Goal: Task Accomplishment & Management: Use online tool/utility

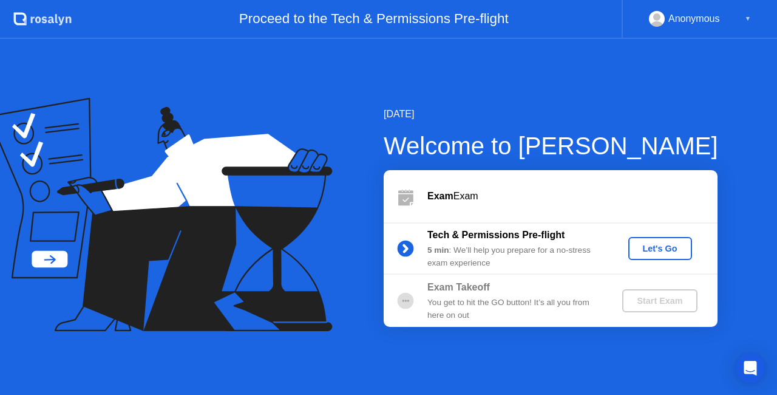
click at [665, 247] on div "Let's Go" at bounding box center [660, 248] width 54 height 10
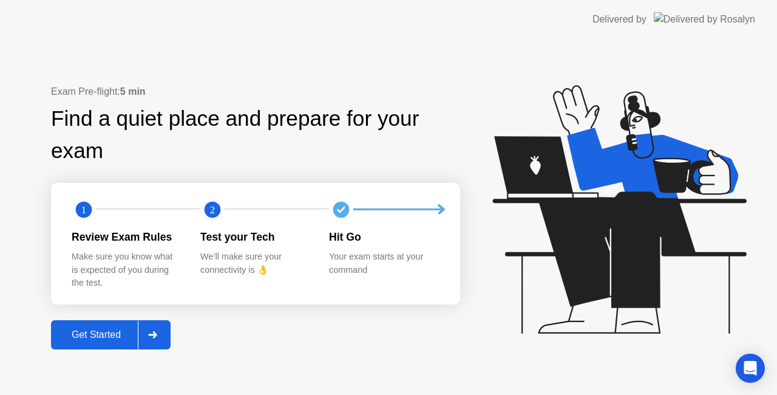
click at [115, 334] on div "Get Started" at bounding box center [96, 334] width 83 height 11
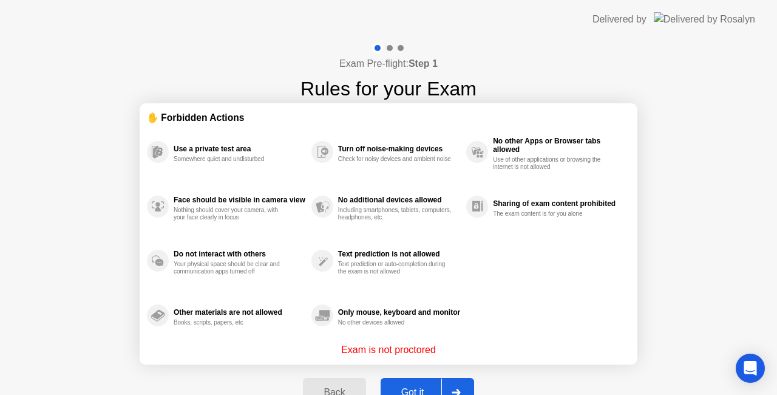
click at [404, 392] on div "Got it" at bounding box center [412, 392] width 57 height 11
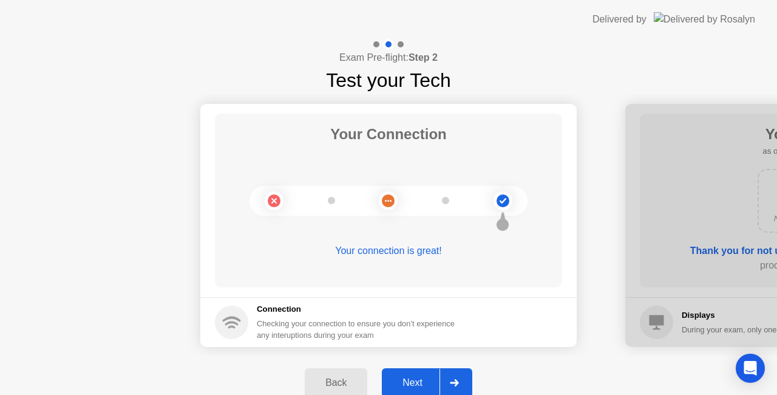
click at [423, 383] on div "Next" at bounding box center [413, 382] width 54 height 11
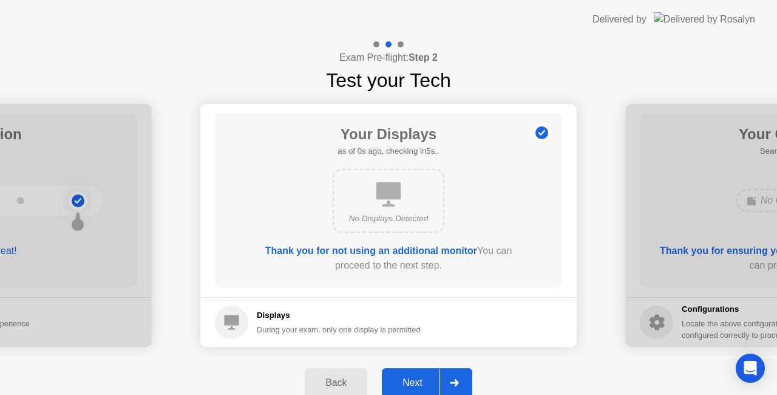
click at [423, 383] on div "Next" at bounding box center [413, 382] width 54 height 11
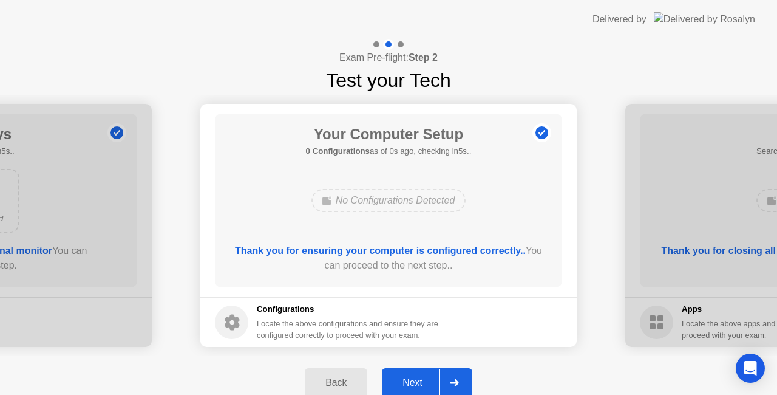
click at [423, 383] on div "Next" at bounding box center [413, 382] width 54 height 11
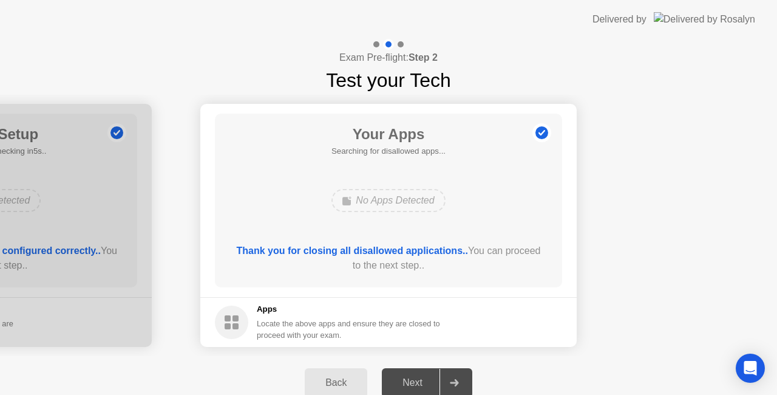
click at [423, 380] on div "Next" at bounding box center [413, 382] width 54 height 11
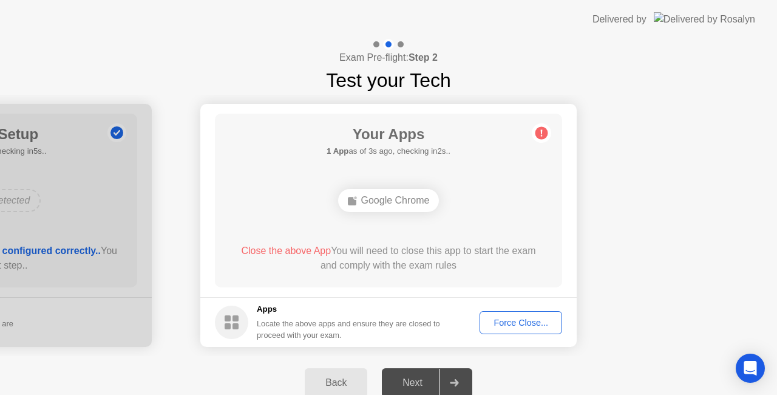
click at [553, 319] on div "Force Close..." at bounding box center [521, 323] width 74 height 10
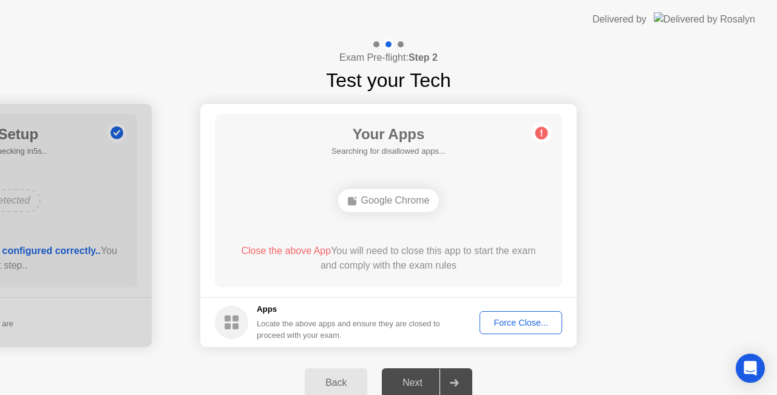
click at [525, 323] on div "Force Close..." at bounding box center [521, 323] width 74 height 10
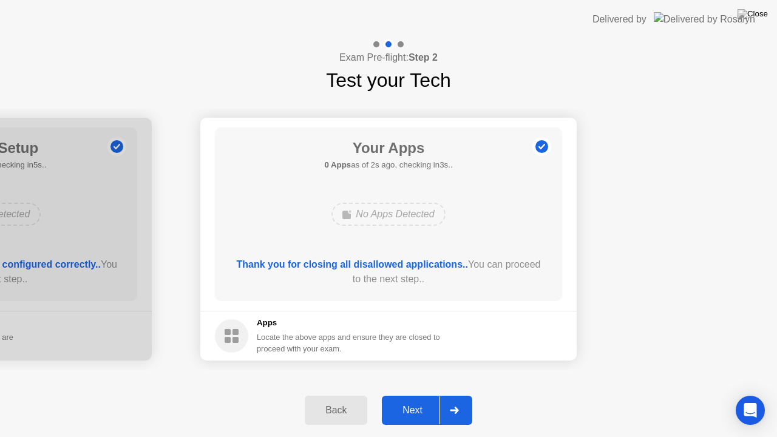
click at [423, 394] on div "Next" at bounding box center [413, 410] width 54 height 11
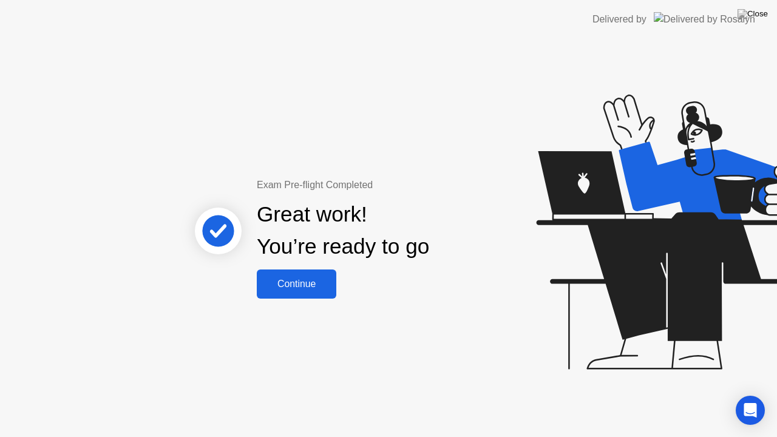
click at [294, 273] on button "Continue" at bounding box center [297, 284] width 80 height 29
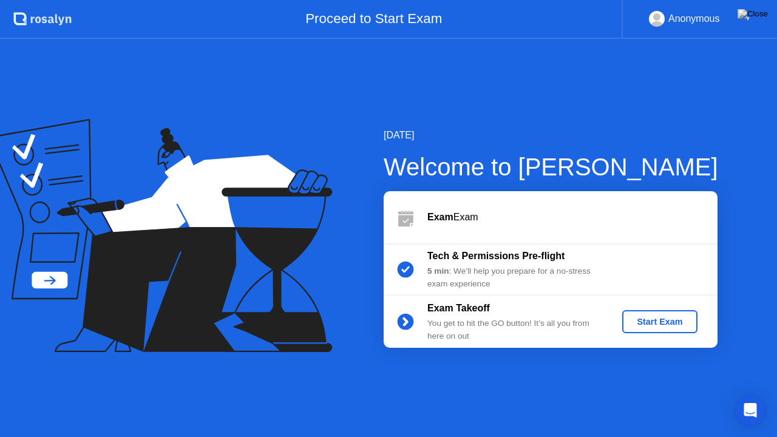
click at [664, 324] on div "Start Exam" at bounding box center [659, 322] width 65 height 10
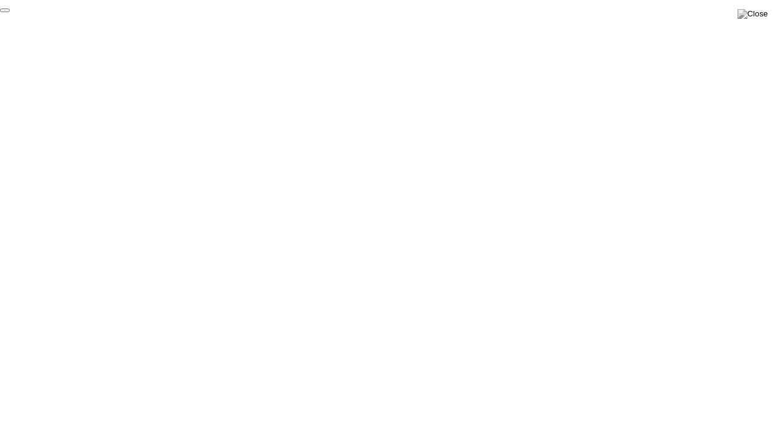
click div "End Proctoring Session"
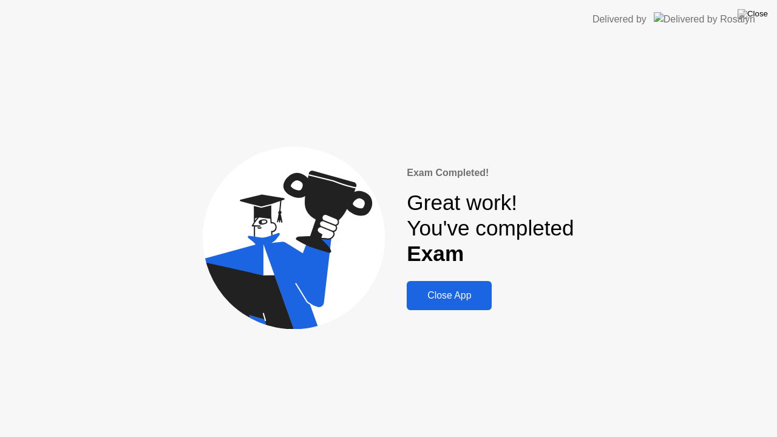
click at [483, 301] on div "Close App" at bounding box center [449, 295] width 78 height 11
